Goal: Task Accomplishment & Management: Complete application form

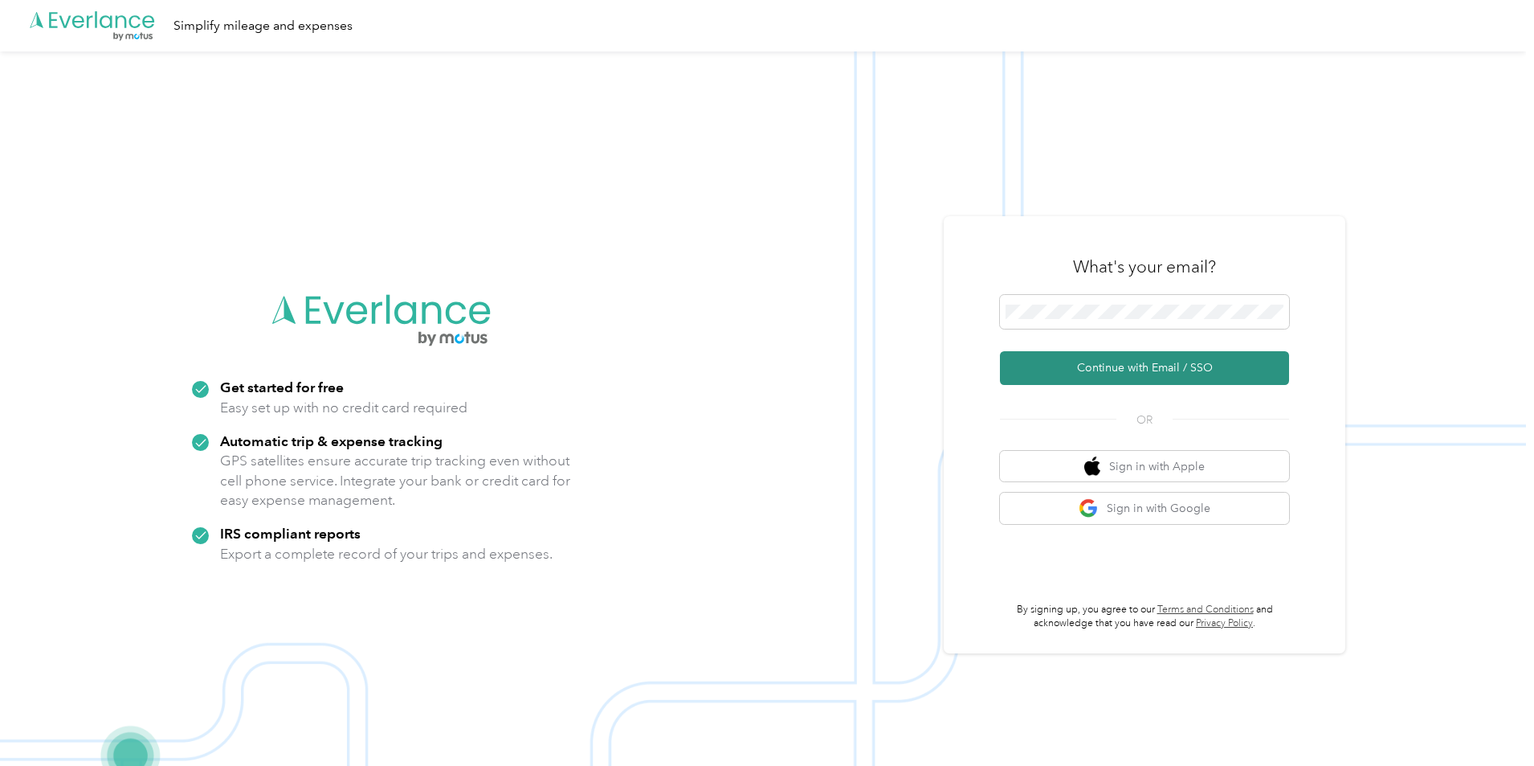
click at [1139, 368] on button "Continue with Email / SSO" at bounding box center [1144, 368] width 289 height 34
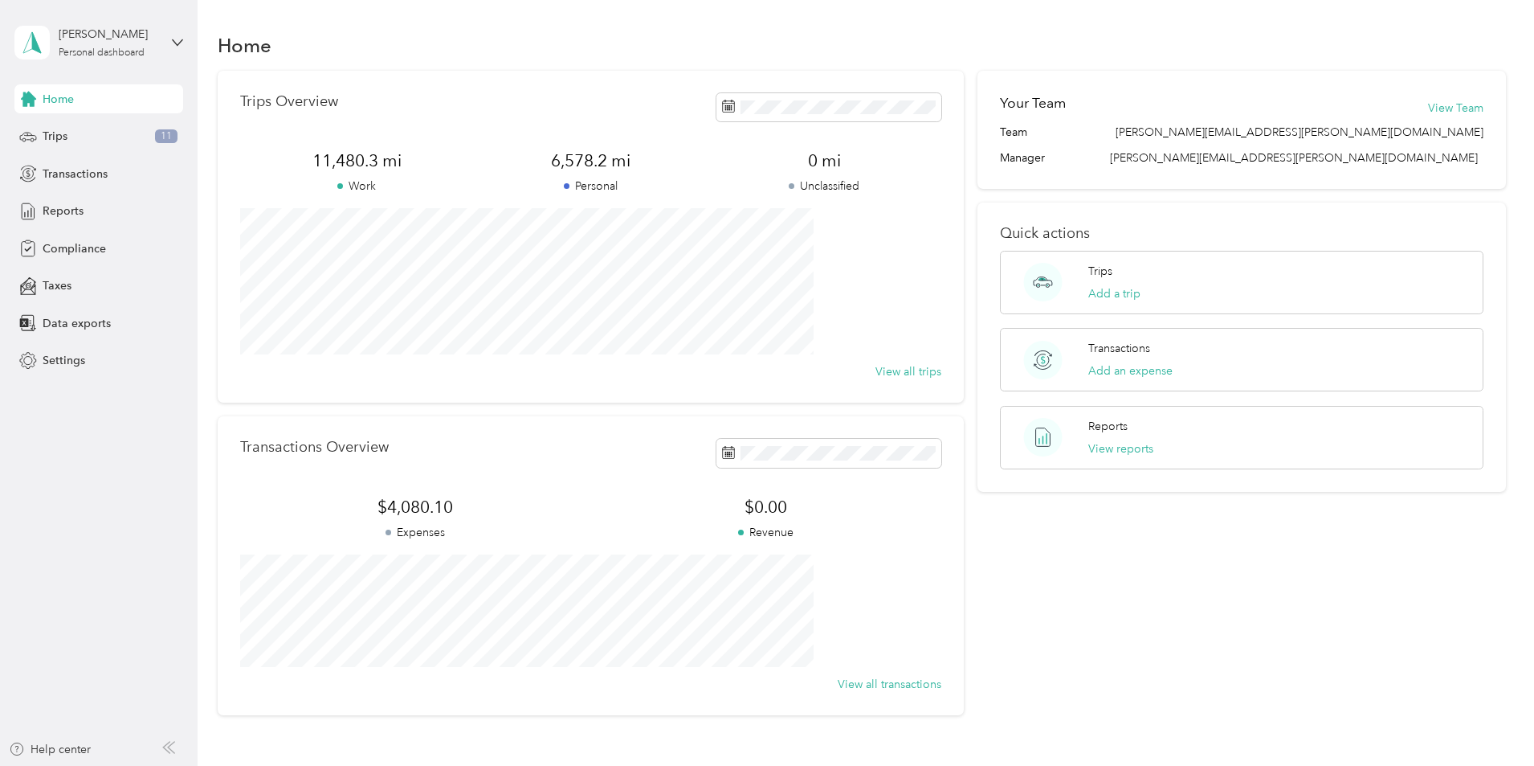
click at [1262, 635] on div "Your Team View Team Team [PERSON_NAME][EMAIL_ADDRESS][PERSON_NAME][DOMAIN_NAME]…" at bounding box center [1242, 393] width 529 height 644
click at [101, 44] on div "[PERSON_NAME] Personal dashboard" at bounding box center [109, 42] width 100 height 32
click at [71, 243] on span "Compliance" at bounding box center [74, 248] width 63 height 17
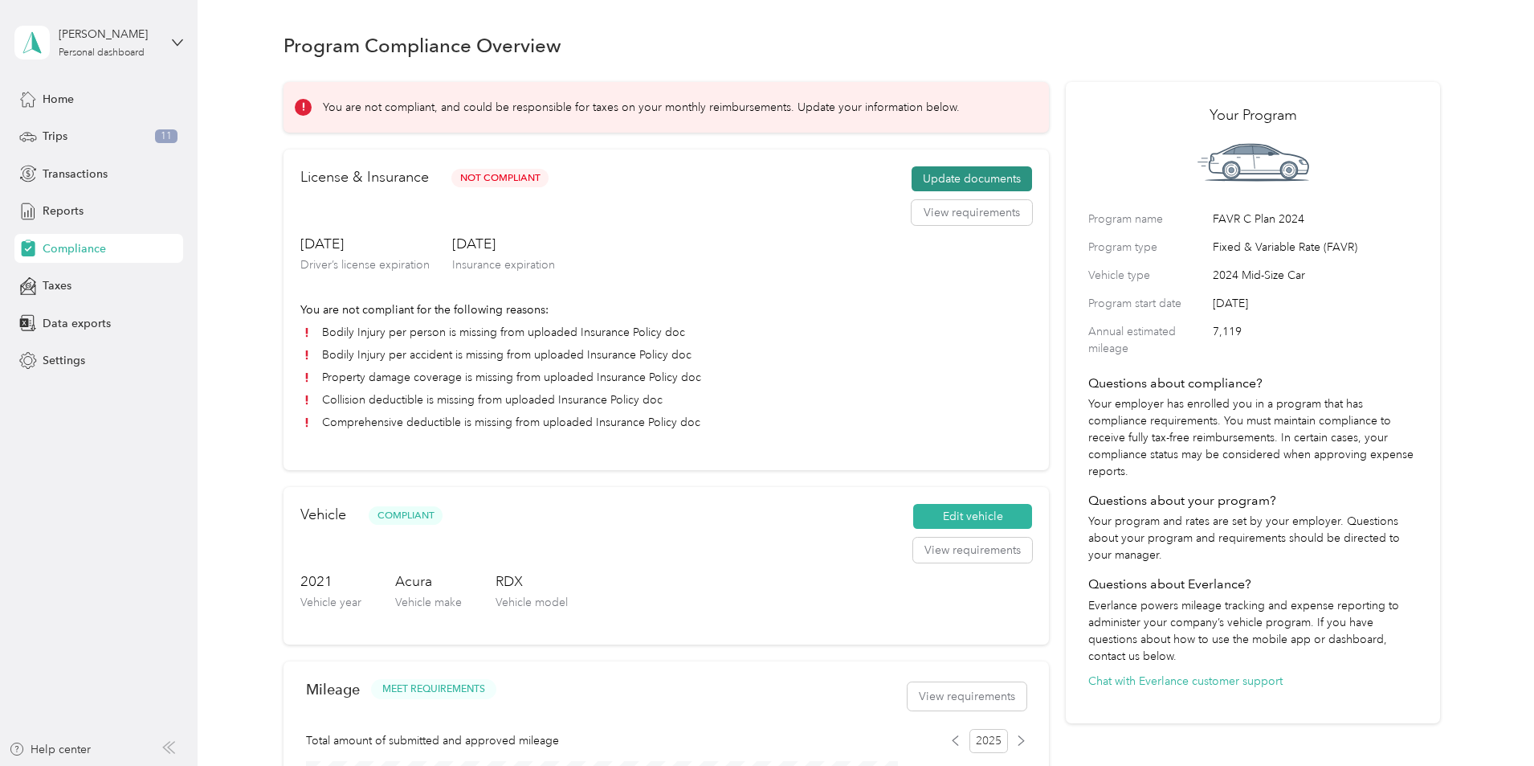
click at [930, 190] on button "Update documents" at bounding box center [972, 179] width 120 height 26
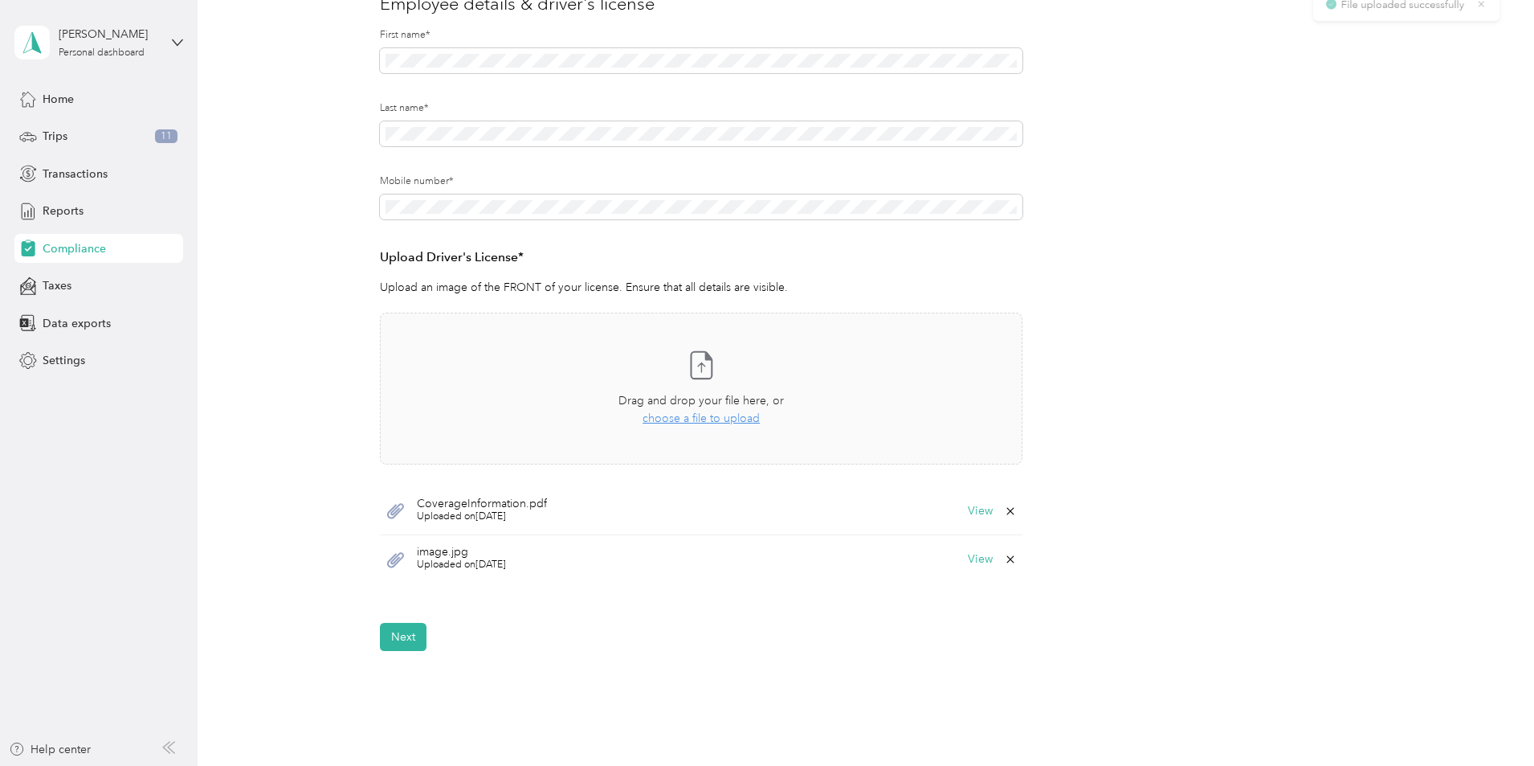
scroll to position [335, 0]
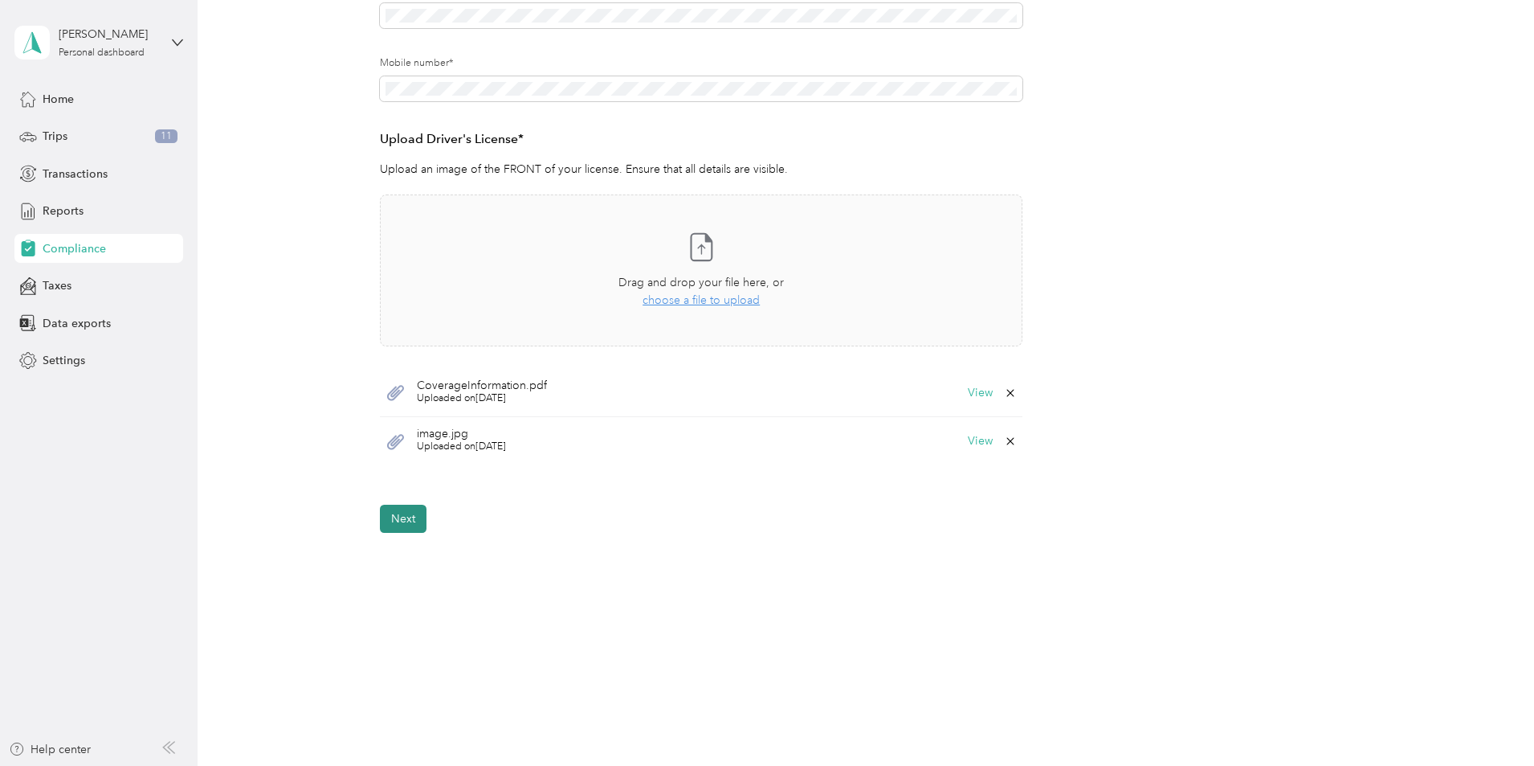
click at [406, 522] on button "Next" at bounding box center [403, 518] width 47 height 28
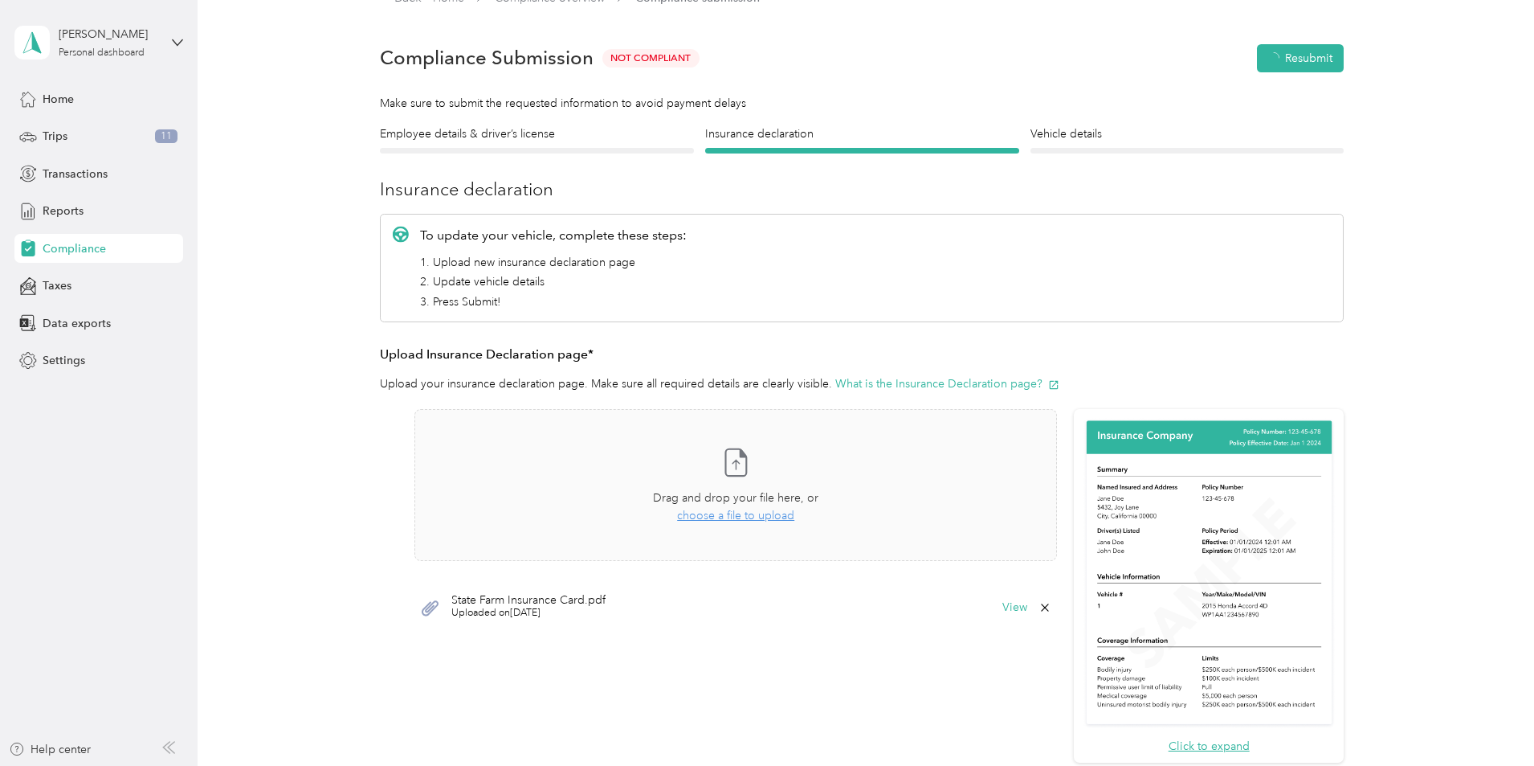
scroll to position [20, 0]
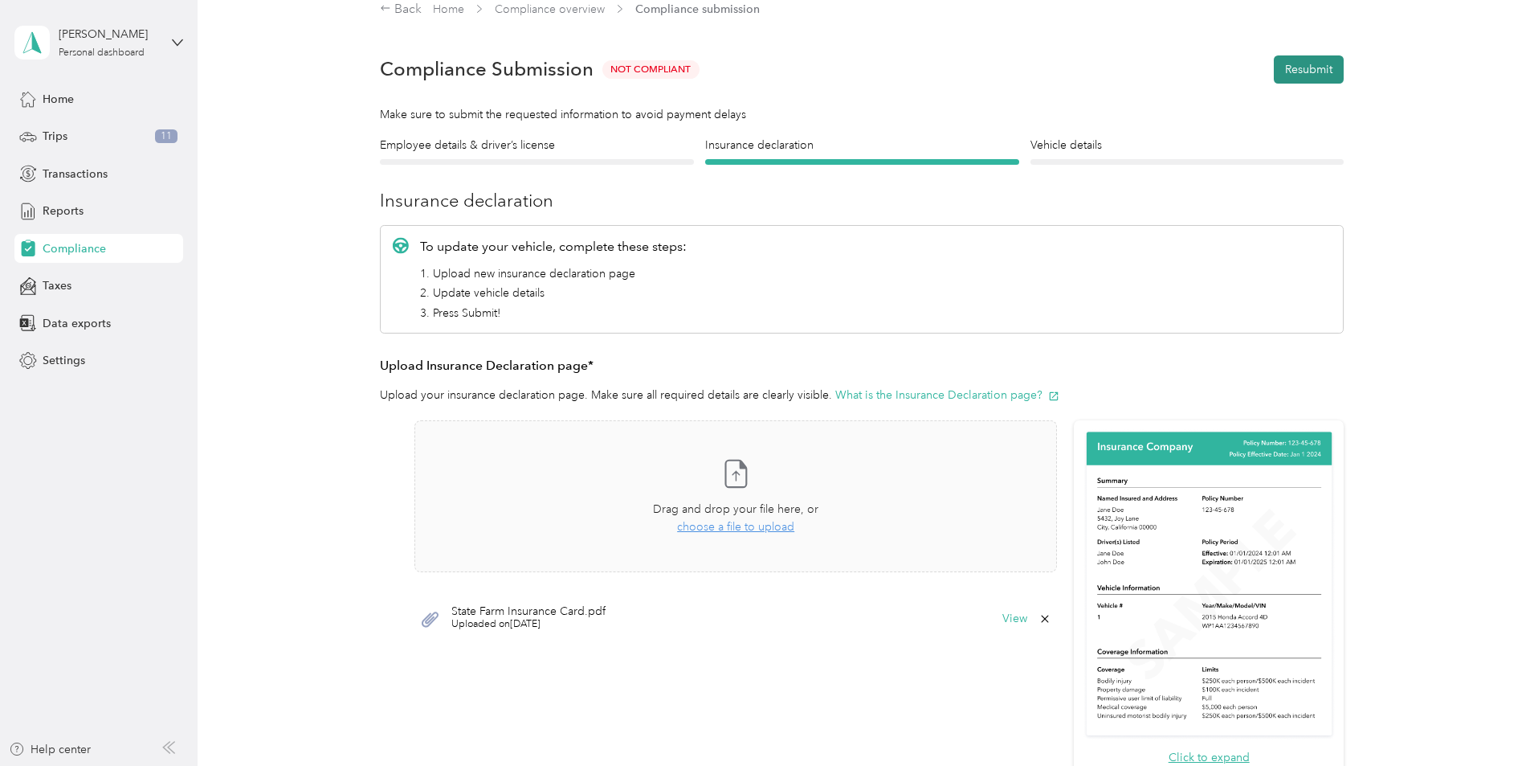
click at [1302, 68] on button "Resubmit" at bounding box center [1309, 69] width 70 height 28
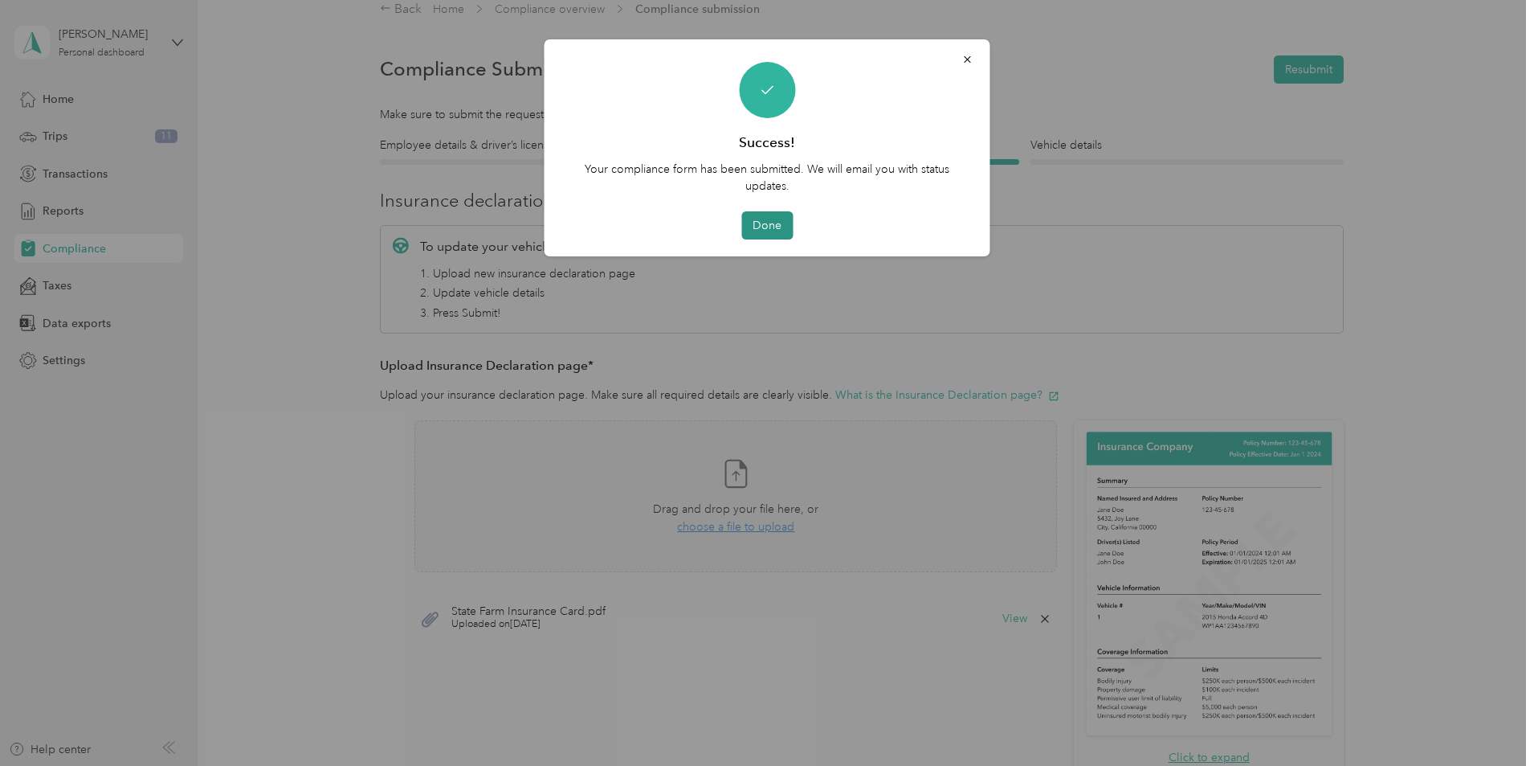
click at [784, 230] on button "Done" at bounding box center [766, 225] width 51 height 28
